Goal: Navigation & Orientation: Understand site structure

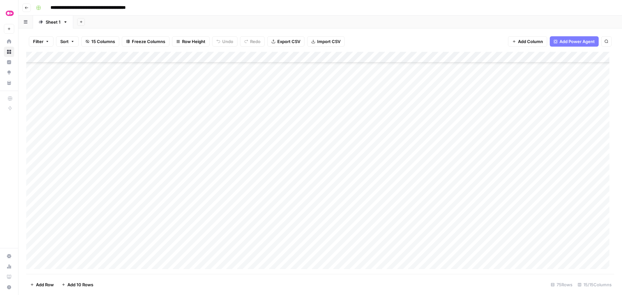
scroll to position [259, 0]
drag, startPoint x: 292, startPoint y: 127, endPoint x: 293, endPoint y: 141, distance: 13.6
click at [292, 127] on div "Add Column" at bounding box center [320, 163] width 588 height 222
click at [297, 141] on div "Add Column" at bounding box center [320, 163] width 588 height 222
click at [294, 150] on div "Add Column" at bounding box center [320, 163] width 588 height 222
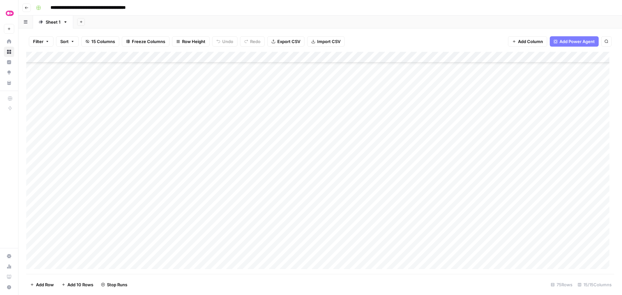
click at [294, 163] on div "Add Column" at bounding box center [320, 163] width 588 height 222
click at [293, 172] on div "Add Column" at bounding box center [320, 163] width 588 height 222
click at [294, 186] on div "Add Column" at bounding box center [320, 163] width 588 height 222
click at [296, 194] on div "Add Column" at bounding box center [320, 163] width 588 height 222
click at [295, 207] on div "Add Column" at bounding box center [320, 163] width 588 height 222
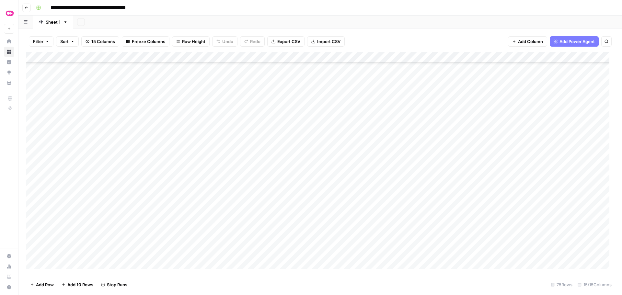
click at [294, 218] on div "Add Column" at bounding box center [320, 163] width 588 height 222
click at [296, 228] on div "Add Column" at bounding box center [320, 163] width 588 height 222
click at [306, 175] on div "Add Column" at bounding box center [320, 163] width 588 height 222
click at [303, 187] on div "Add Column" at bounding box center [320, 163] width 588 height 222
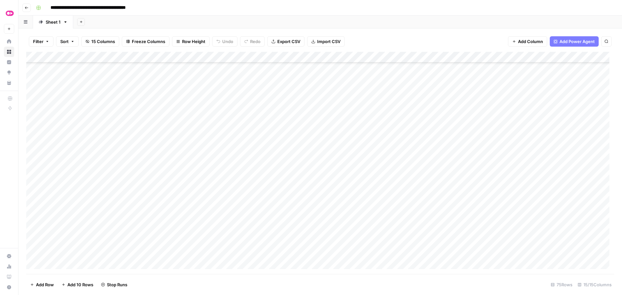
click at [301, 199] on div "Add Column" at bounding box center [320, 163] width 588 height 222
click at [298, 207] on div "Add Column" at bounding box center [320, 163] width 588 height 222
click at [295, 219] on div "Add Column" at bounding box center [320, 163] width 588 height 222
click at [293, 229] on div "Add Column" at bounding box center [320, 163] width 588 height 222
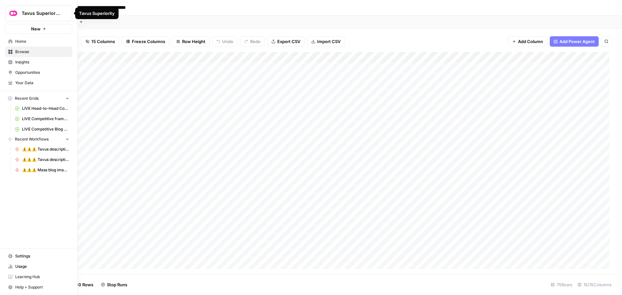
click at [11, 15] on img "Workspace: Tavus Superiority" at bounding box center [13, 13] width 12 height 12
click at [12, 14] on img "Workspace: Tavus Superiority" at bounding box center [13, 13] width 12 height 12
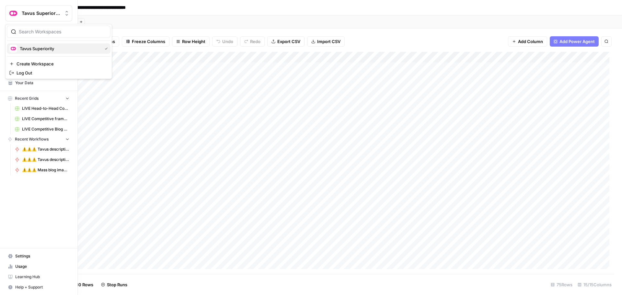
click at [26, 52] on div "Tavus Superiority" at bounding box center [58, 49] width 99 height 8
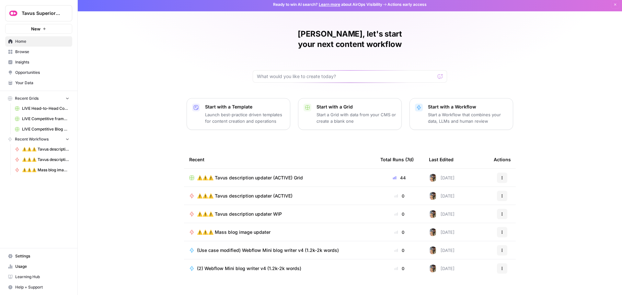
scroll to position [3, 0]
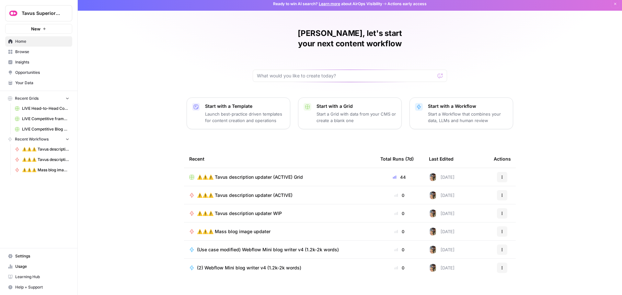
click at [23, 54] on span "Browse" at bounding box center [42, 52] width 54 height 6
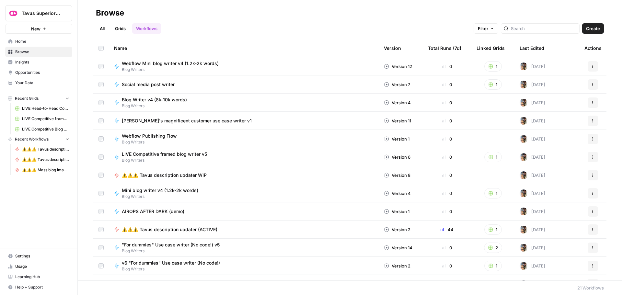
click at [25, 81] on span "Your Data" at bounding box center [42, 83] width 54 height 6
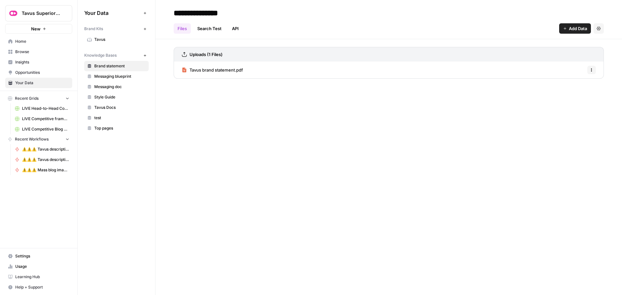
click at [25, 41] on span "Home" at bounding box center [42, 42] width 54 height 6
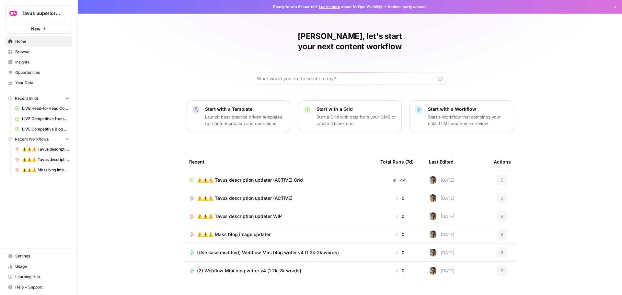
click at [23, 51] on span "Browse" at bounding box center [42, 52] width 54 height 6
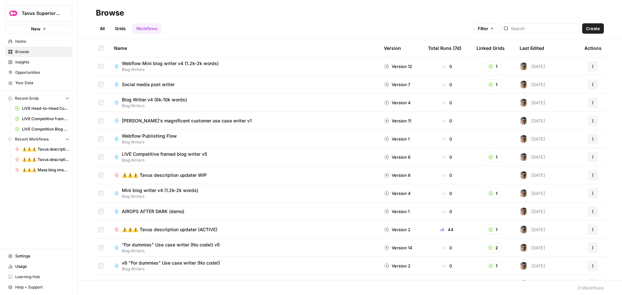
click at [523, 46] on div "Last Edited" at bounding box center [532, 48] width 25 height 18
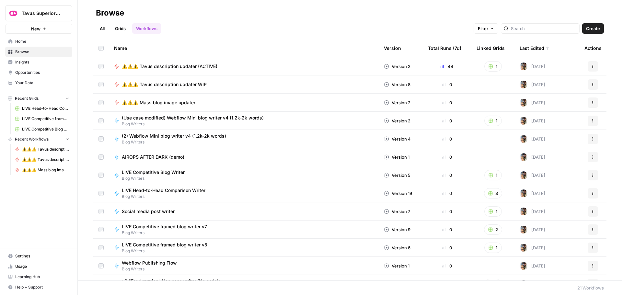
click at [523, 46] on div "Last Edited" at bounding box center [535, 48] width 30 height 18
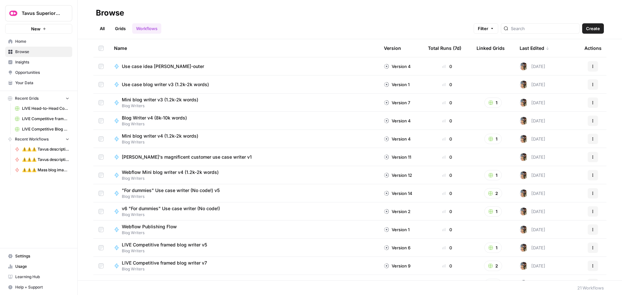
click at [523, 46] on div "Last Edited" at bounding box center [535, 48] width 30 height 18
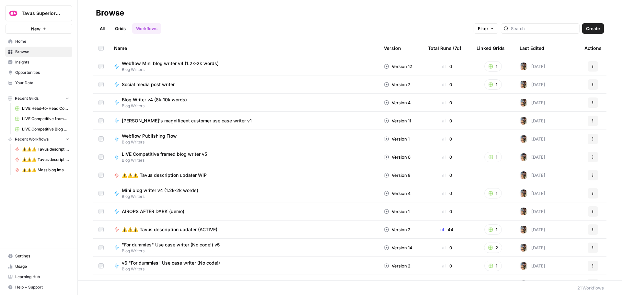
click at [432, 47] on div "Total Runs (7d)" at bounding box center [444, 48] width 33 height 18
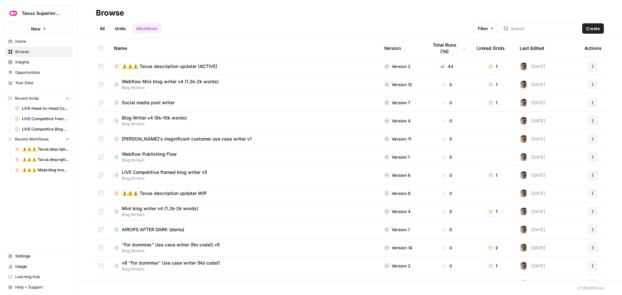
click at [276, 25] on div "All Grids Workflows Filter Create" at bounding box center [350, 26] width 508 height 16
click at [102, 27] on link "All" at bounding box center [102, 28] width 13 height 10
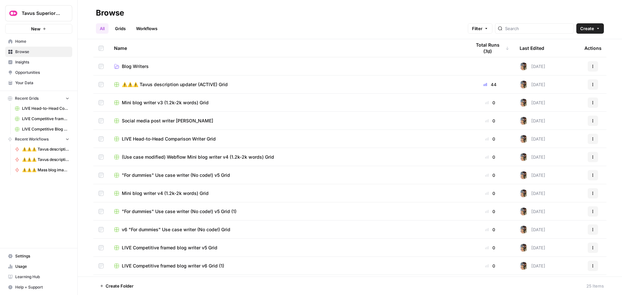
click at [490, 51] on div "Total Runs (7d)" at bounding box center [490, 48] width 38 height 18
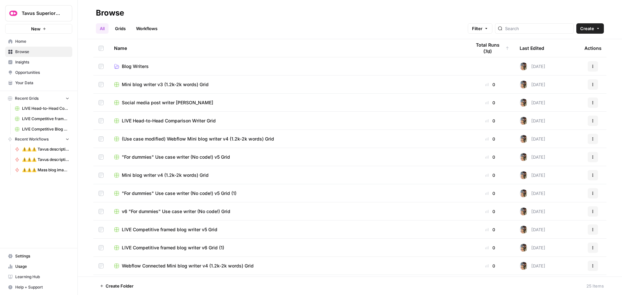
click at [490, 49] on div "Total Runs (7d)" at bounding box center [490, 48] width 38 height 18
click at [485, 49] on div "Total Runs (7d)" at bounding box center [487, 48] width 33 height 18
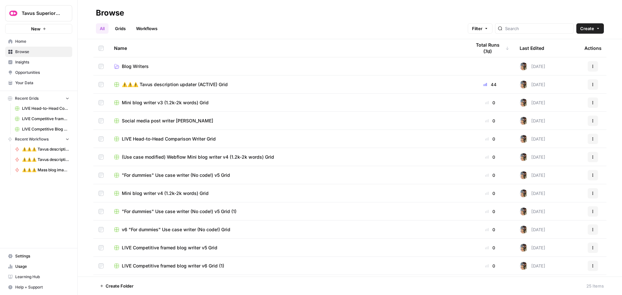
click at [390, 29] on div "All Grids Workflows Filter Create" at bounding box center [350, 26] width 508 height 16
